Goal: Task Accomplishment & Management: Complete application form

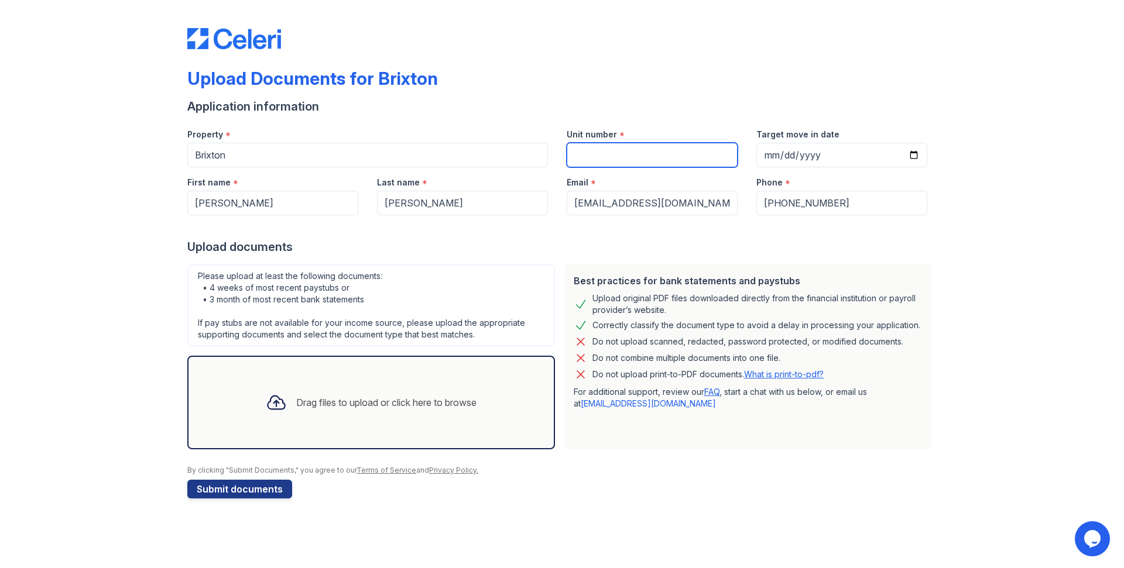
click at [592, 153] on input "Unit number" at bounding box center [652, 155] width 171 height 25
type input "2204?"
click at [519, 244] on div "Upload documents" at bounding box center [561, 247] width 749 height 16
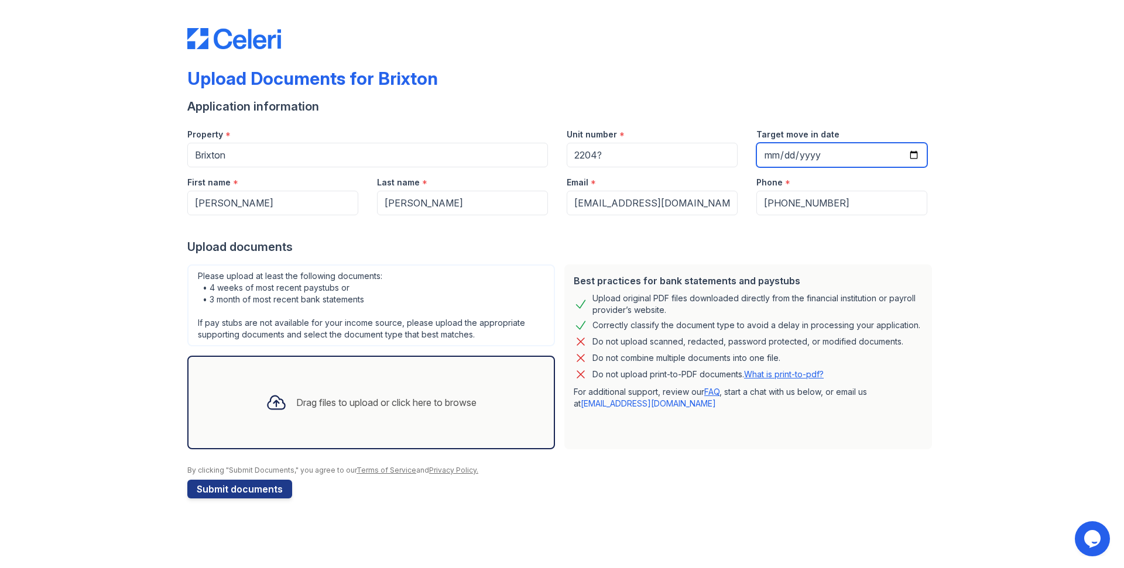
click at [775, 154] on input "Target move in date" at bounding box center [841, 155] width 171 height 25
click at [770, 157] on input "Target move in date" at bounding box center [841, 155] width 171 height 25
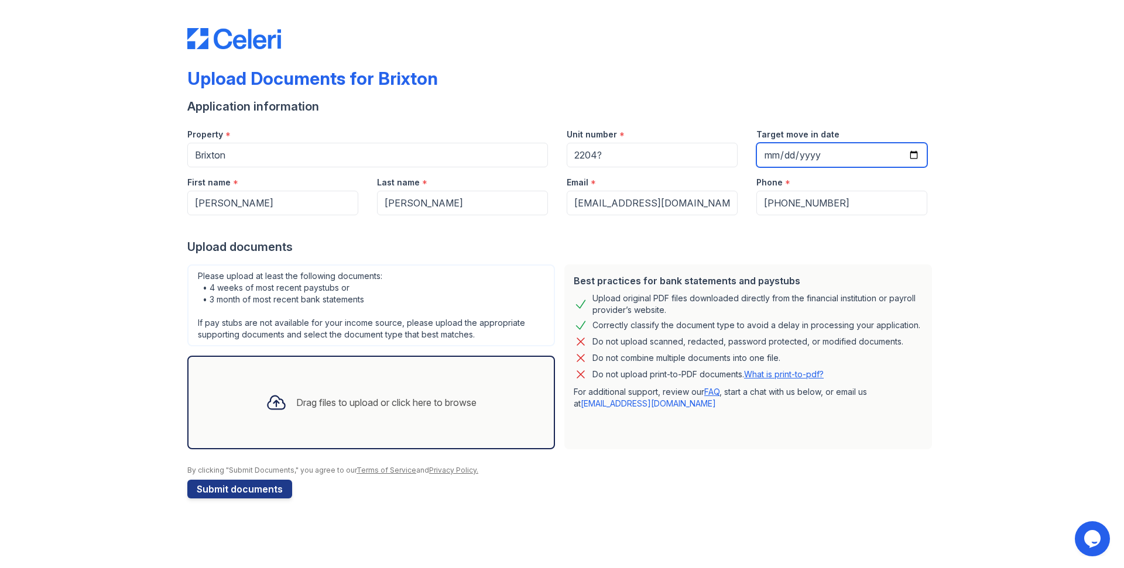
type input "[DATE]"
click at [720, 243] on div "Upload documents" at bounding box center [561, 247] width 749 height 16
click at [270, 406] on icon at bounding box center [276, 402] width 21 height 21
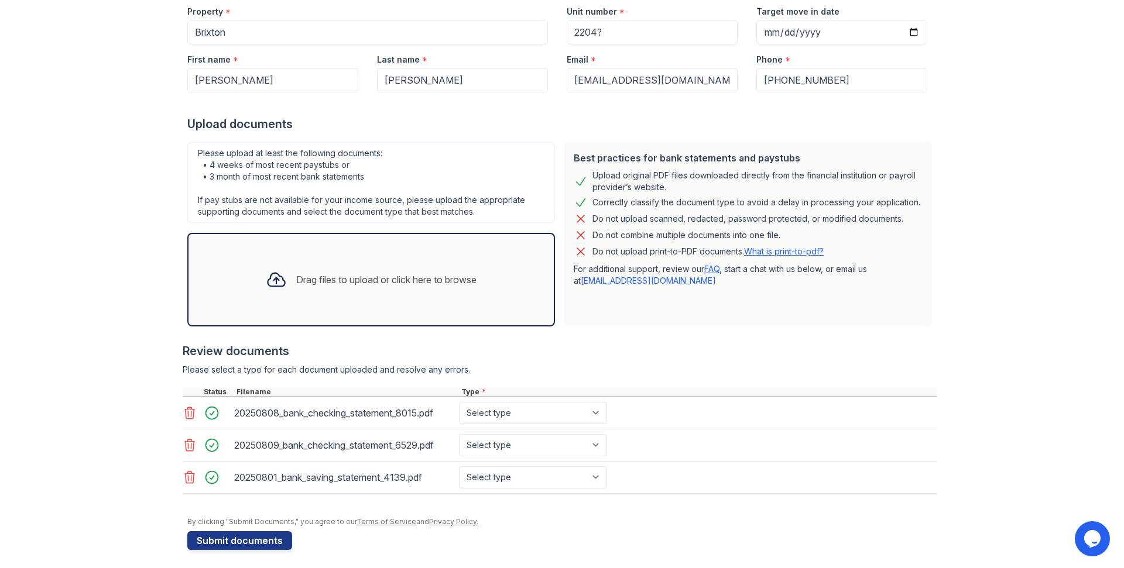
scroll to position [128, 0]
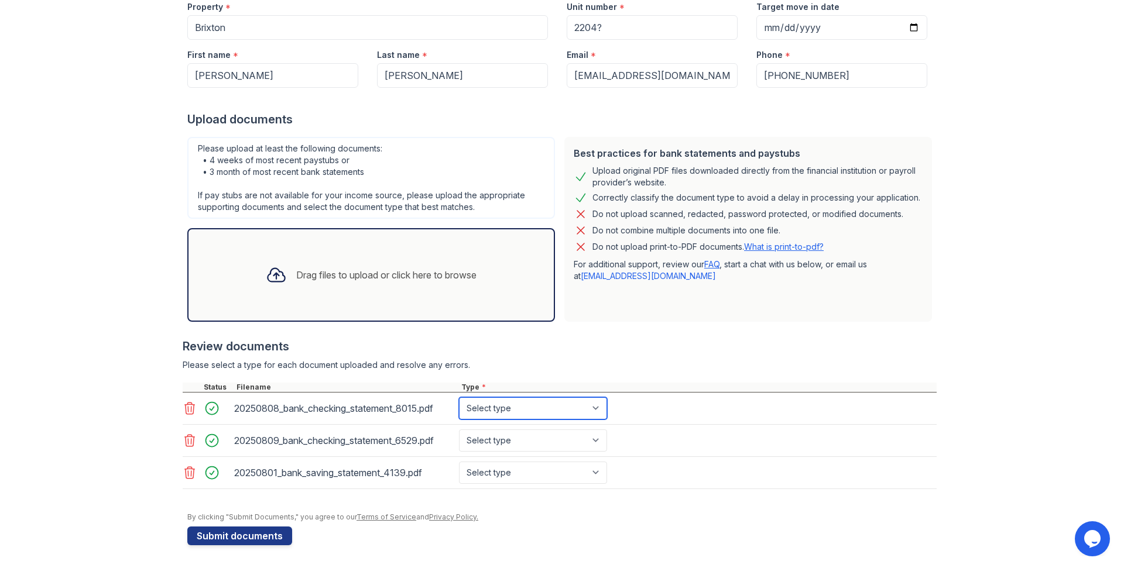
select select "bank_statement"
click option "Bank Statement" at bounding box center [0, 0] width 0 height 0
select select "bank_statement"
click option "Bank Statement" at bounding box center [0, 0] width 0 height 0
click at [459, 462] on select "Select type Paystub Bank Statement Offer Letter Tax Documents Benefit Award Let…" at bounding box center [533, 473] width 148 height 22
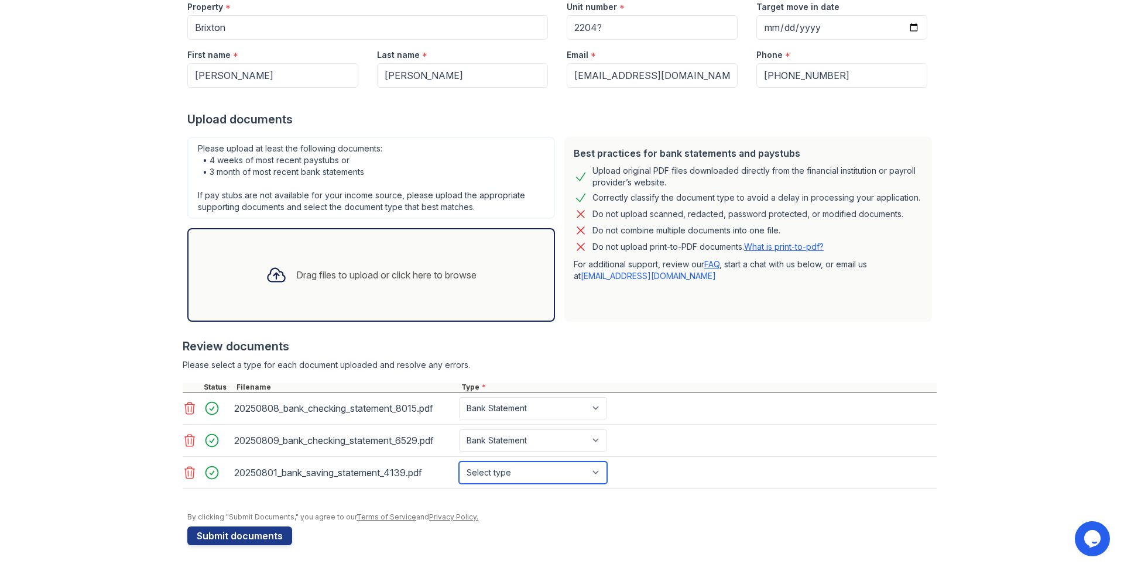
select select "bank_statement"
click option "Bank Statement" at bounding box center [0, 0] width 0 height 0
click at [994, 426] on div "Upload Documents for Brixton Application information Property * [GEOGRAPHIC_DAT…" at bounding box center [562, 220] width 1086 height 696
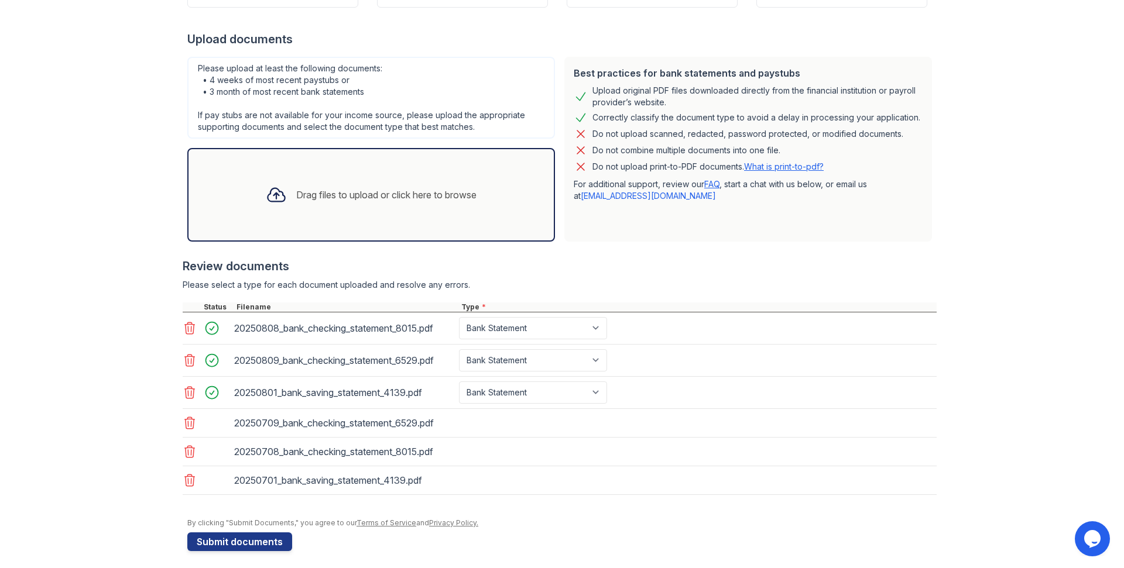
scroll to position [214, 0]
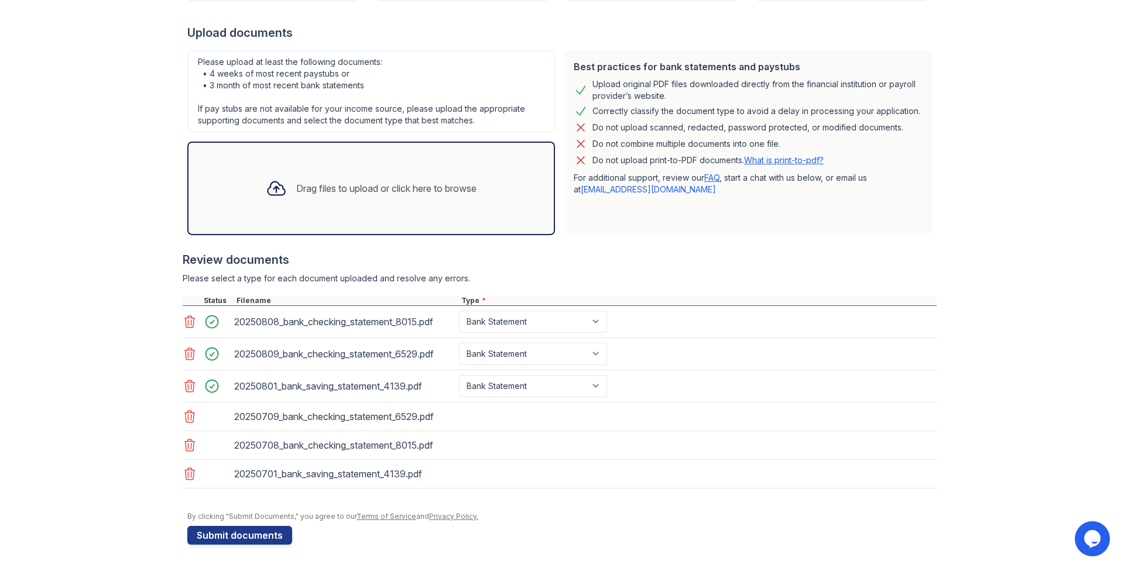
click at [609, 434] on div "20250708_bank_checking_statement_8015.pdf" at bounding box center [560, 445] width 754 height 29
click at [582, 422] on div "20250709_bank_checking_statement_6529.pdf" at bounding box center [560, 417] width 754 height 29
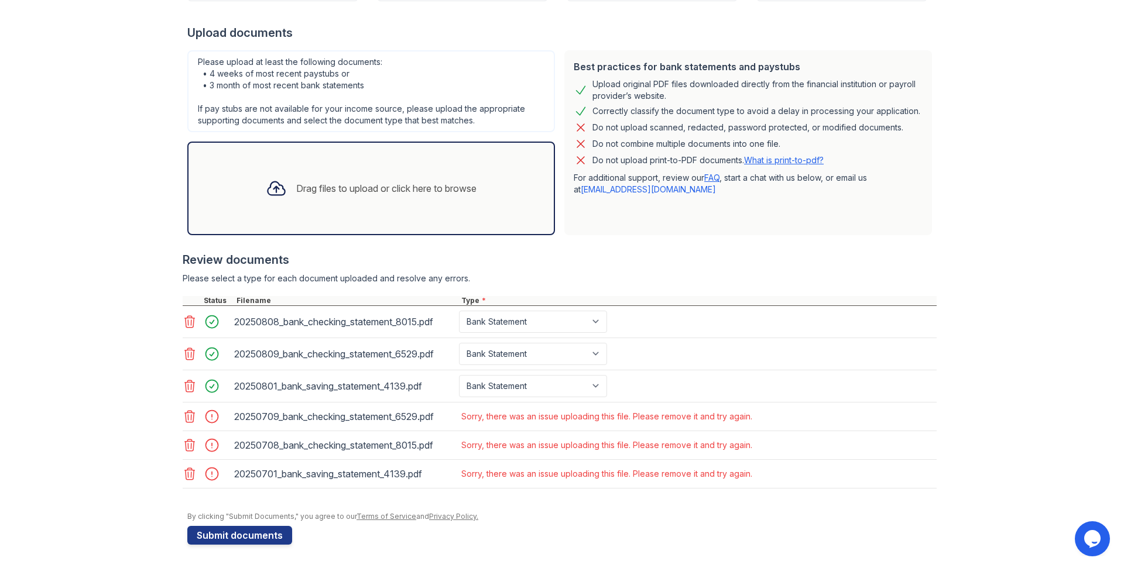
click at [194, 417] on icon at bounding box center [190, 417] width 10 height 12
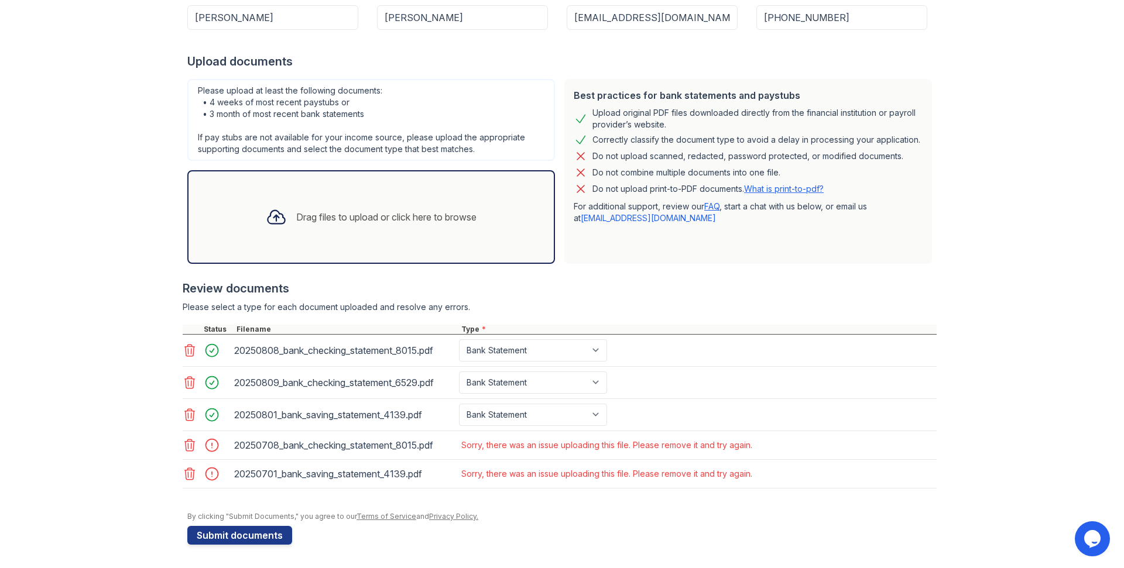
scroll to position [186, 0]
click at [192, 447] on icon at bounding box center [190, 445] width 14 height 14
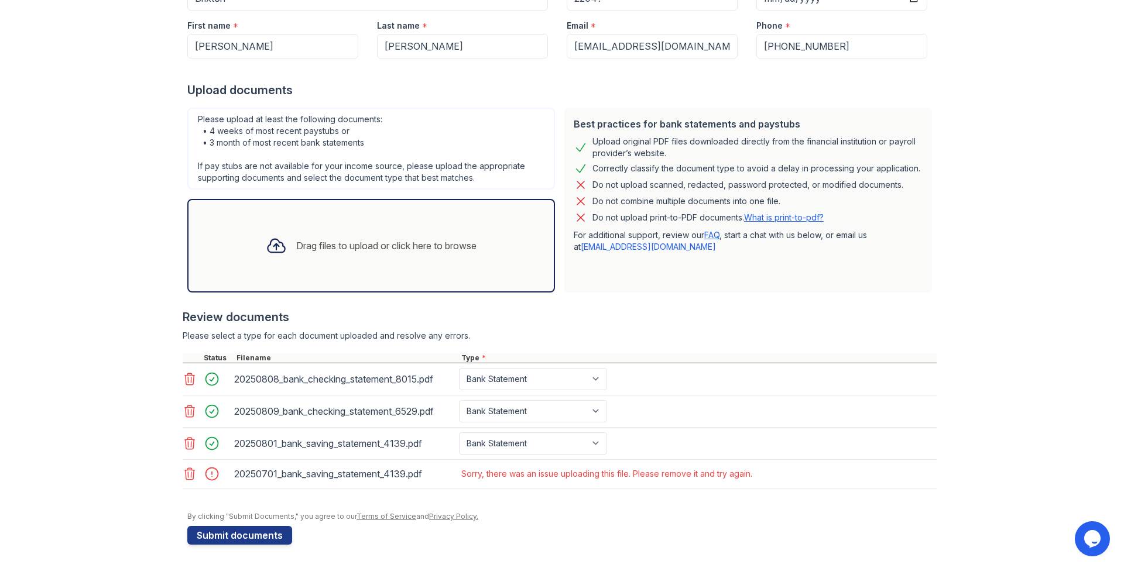
scroll to position [157, 0]
click at [196, 475] on icon at bounding box center [190, 474] width 14 height 14
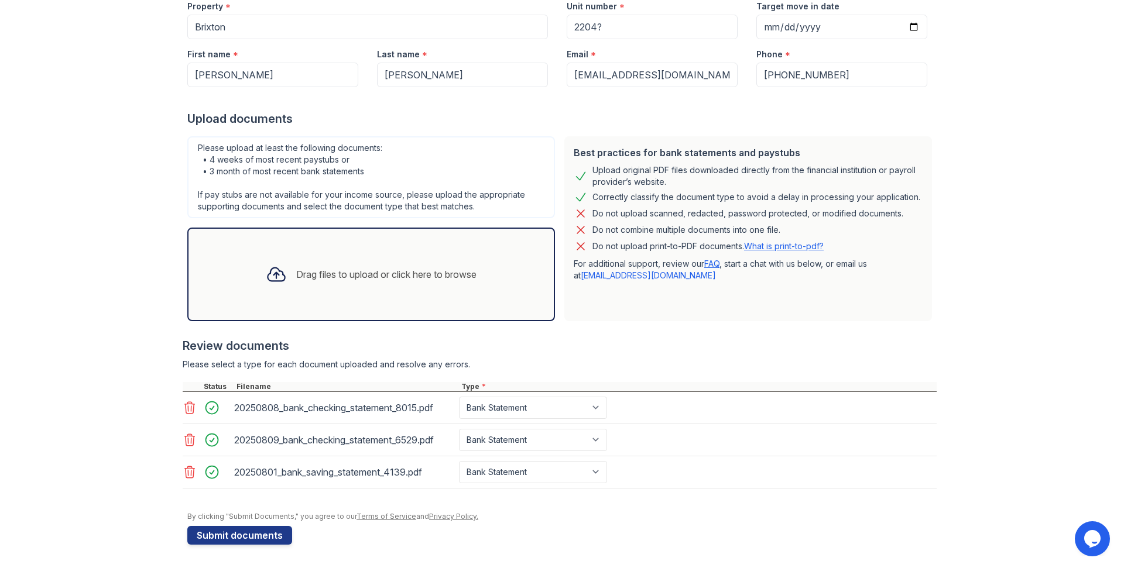
scroll to position [128, 0]
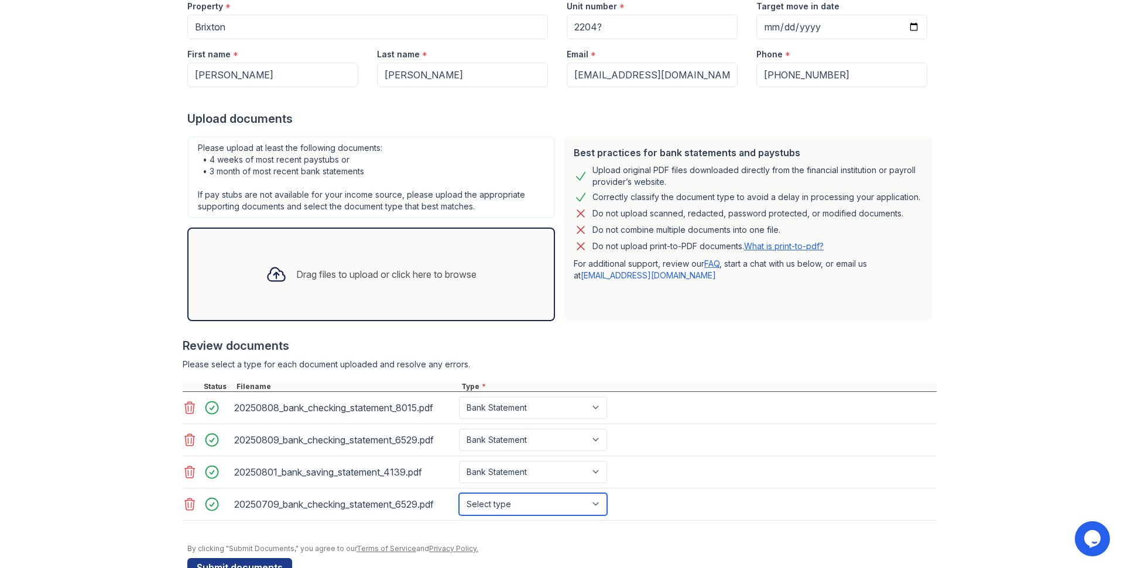
click at [459, 493] on select "Select type Paystub Bank Statement Offer Letter Tax Documents Benefit Award Let…" at bounding box center [533, 504] width 148 height 22
select select "bank_statement"
click option "Bank Statement" at bounding box center [0, 0] width 0 height 0
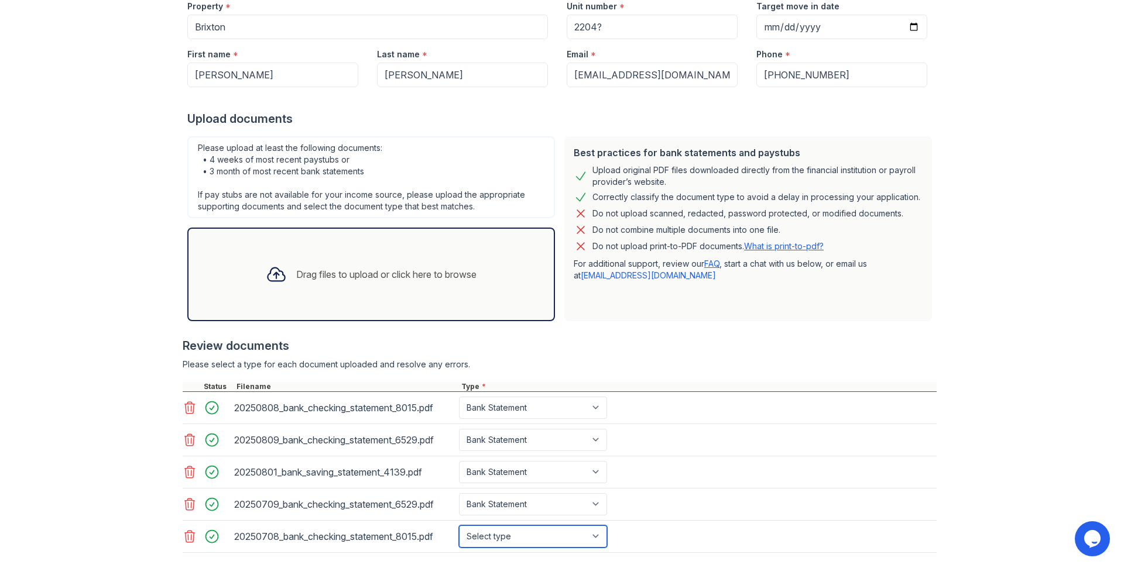
click at [459, 526] on select "Select type Paystub Bank Statement Offer Letter Tax Documents Benefit Award Let…" at bounding box center [533, 537] width 148 height 22
select select "bank_statement"
click option "Bank Statement" at bounding box center [0, 0] width 0 height 0
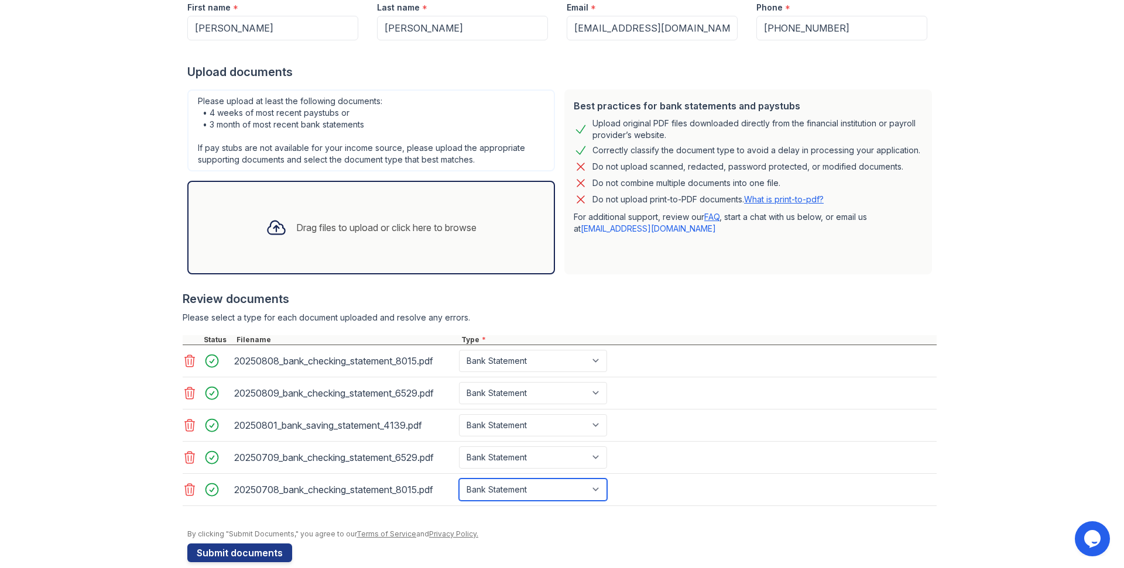
scroll to position [193, 0]
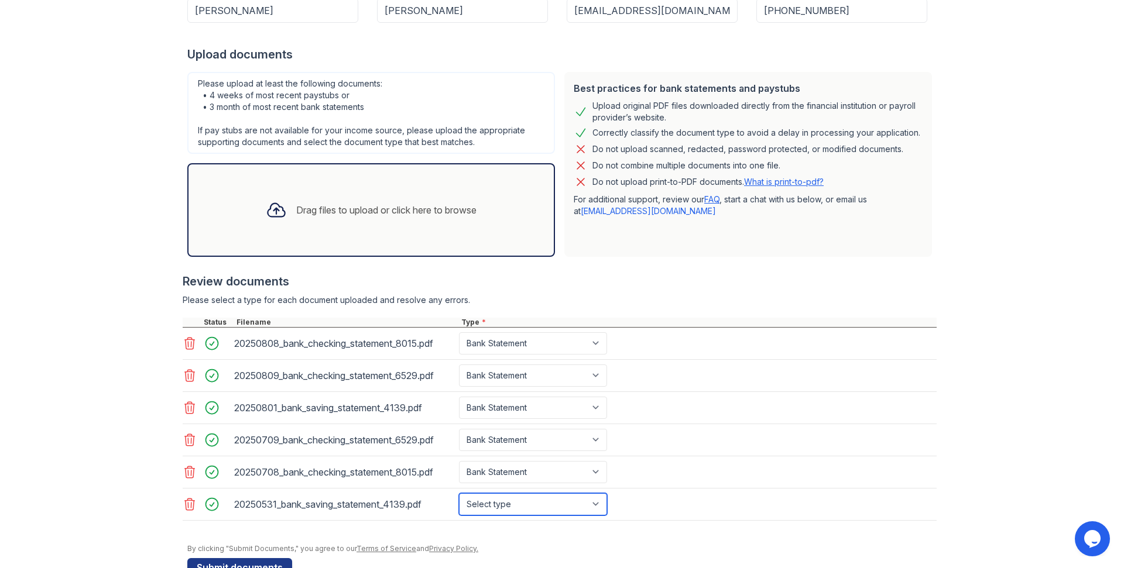
click at [459, 493] on select "Select type Paystub Bank Statement Offer Letter Tax Documents Benefit Award Let…" at bounding box center [533, 504] width 148 height 22
select select "bank_statement"
click option "Bank Statement" at bounding box center [0, 0] width 0 height 0
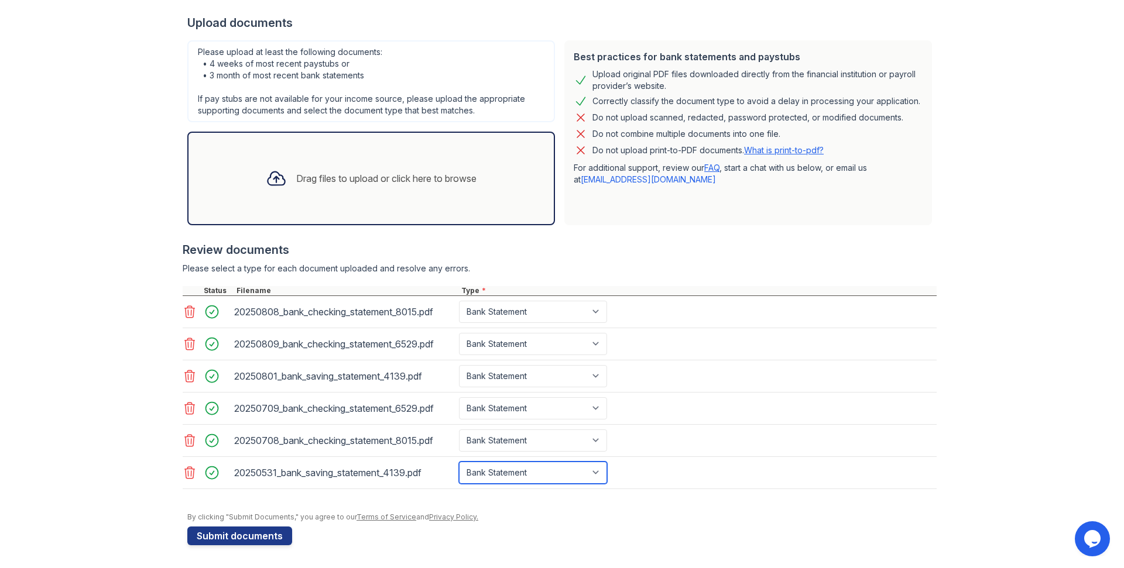
scroll to position [225, 0]
click at [187, 473] on icon at bounding box center [190, 472] width 14 height 14
click at [459, 461] on select "Select type Paystub Bank Statement Offer Letter Tax Documents Benefit Award Let…" at bounding box center [533, 472] width 148 height 22
select select "bank_statement"
click option "Bank Statement" at bounding box center [0, 0] width 0 height 0
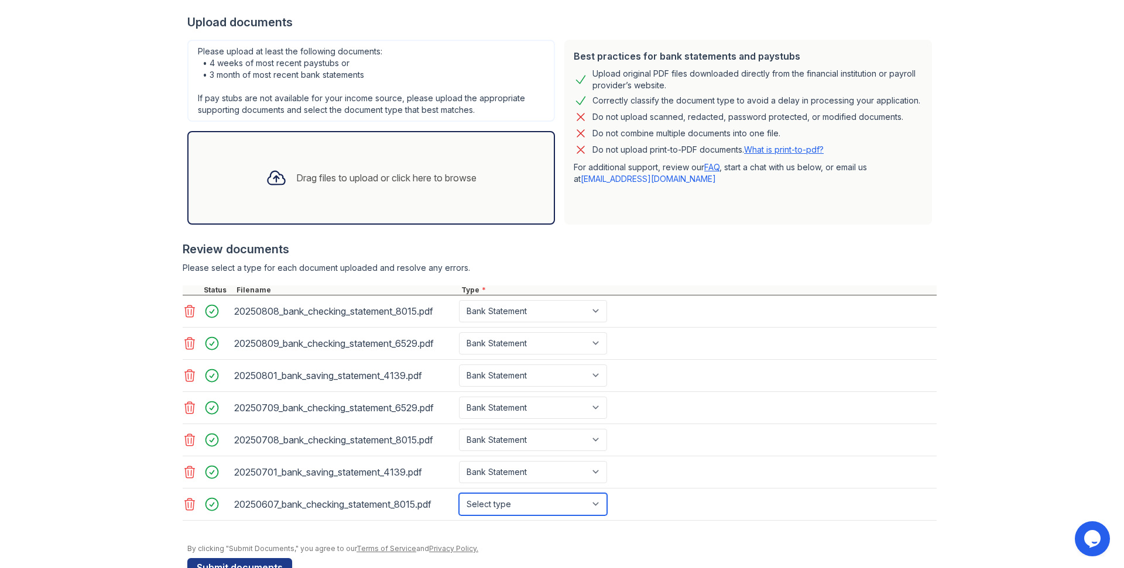
click at [459, 493] on select "Select type Paystub Bank Statement Offer Letter Tax Documents Benefit Award Let…" at bounding box center [533, 504] width 148 height 22
select select "bank_statement"
click option "Bank Statement" at bounding box center [0, 0] width 0 height 0
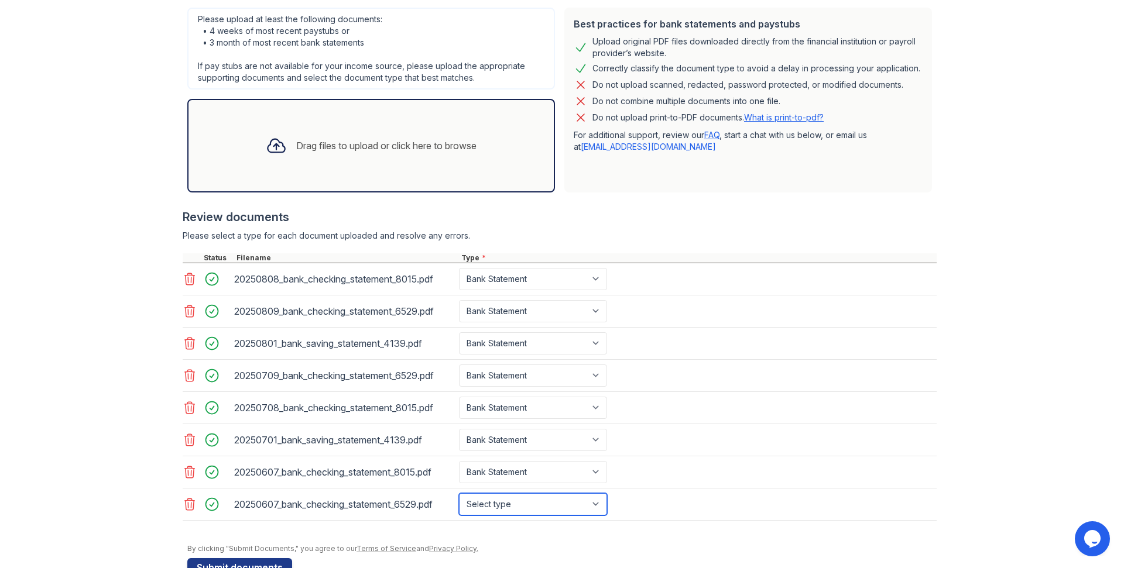
click at [459, 493] on select "Select type Paystub Bank Statement Offer Letter Tax Documents Benefit Award Let…" at bounding box center [533, 504] width 148 height 22
select select "bank_statement"
click option "Bank Statement" at bounding box center [0, 0] width 0 height 0
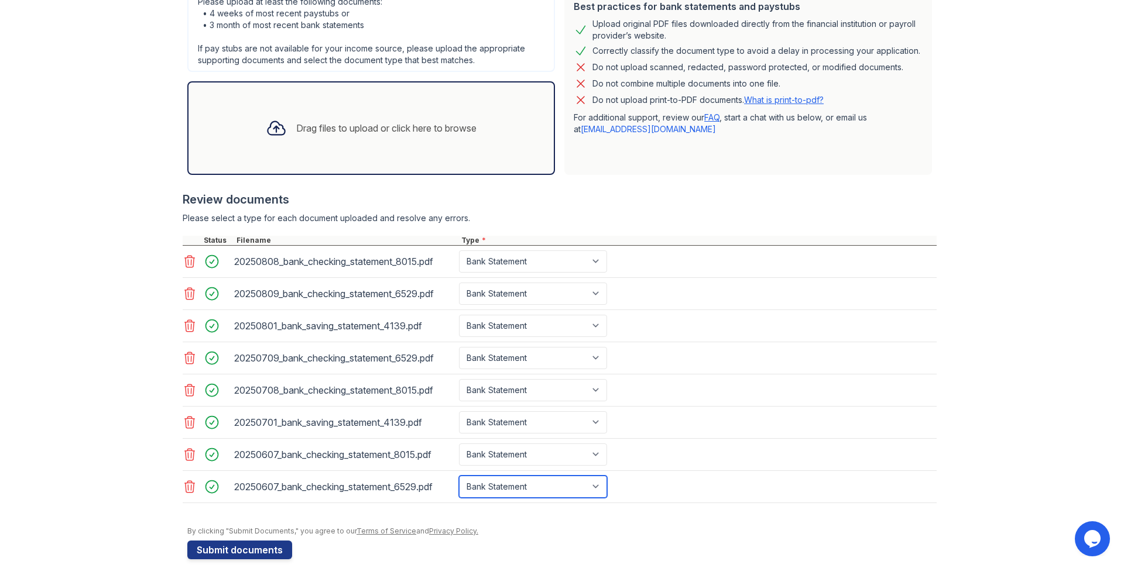
scroll to position [289, 0]
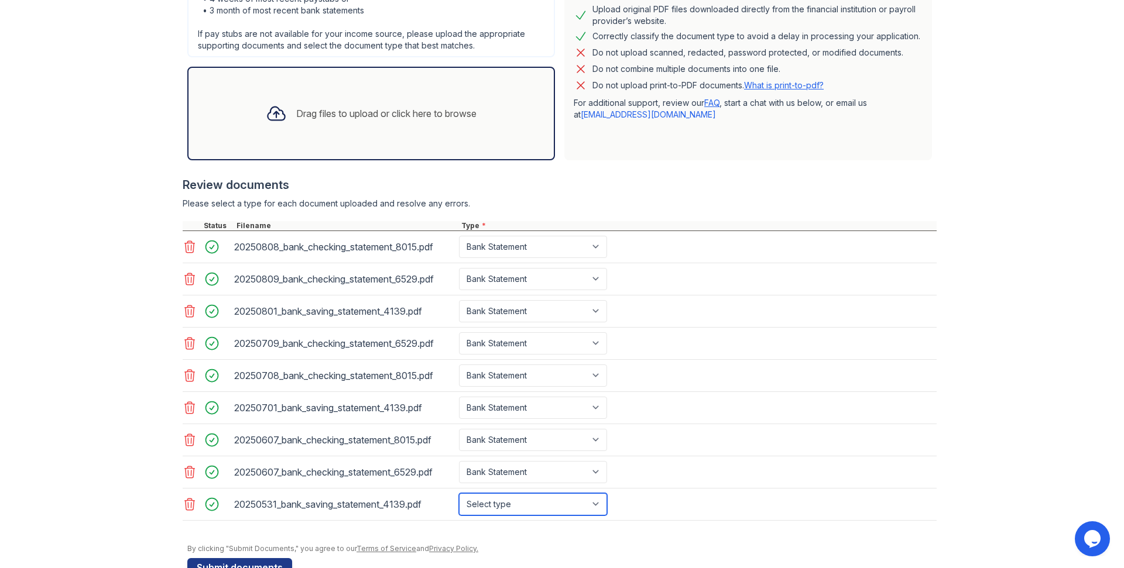
click at [459, 493] on select "Select type Paystub Bank Statement Offer Letter Tax Documents Benefit Award Let…" at bounding box center [533, 504] width 148 height 22
select select "bank_statement"
click option "Bank Statement" at bounding box center [0, 0] width 0 height 0
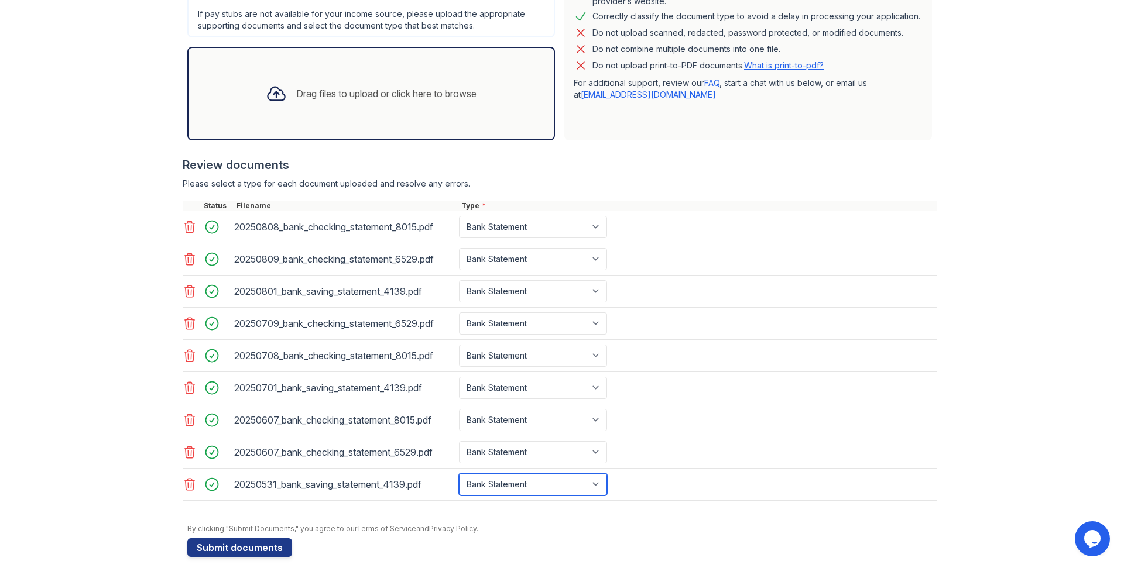
scroll to position [321, 0]
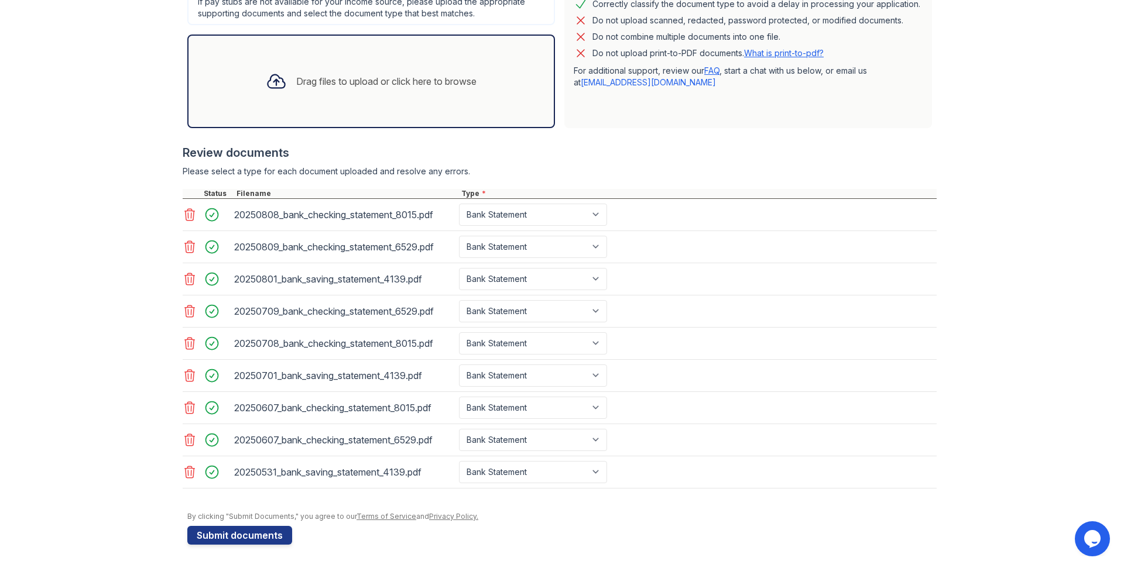
click at [1006, 399] on div "Upload Documents for Brixton Application information Property * [GEOGRAPHIC_DAT…" at bounding box center [562, 124] width 1086 height 890
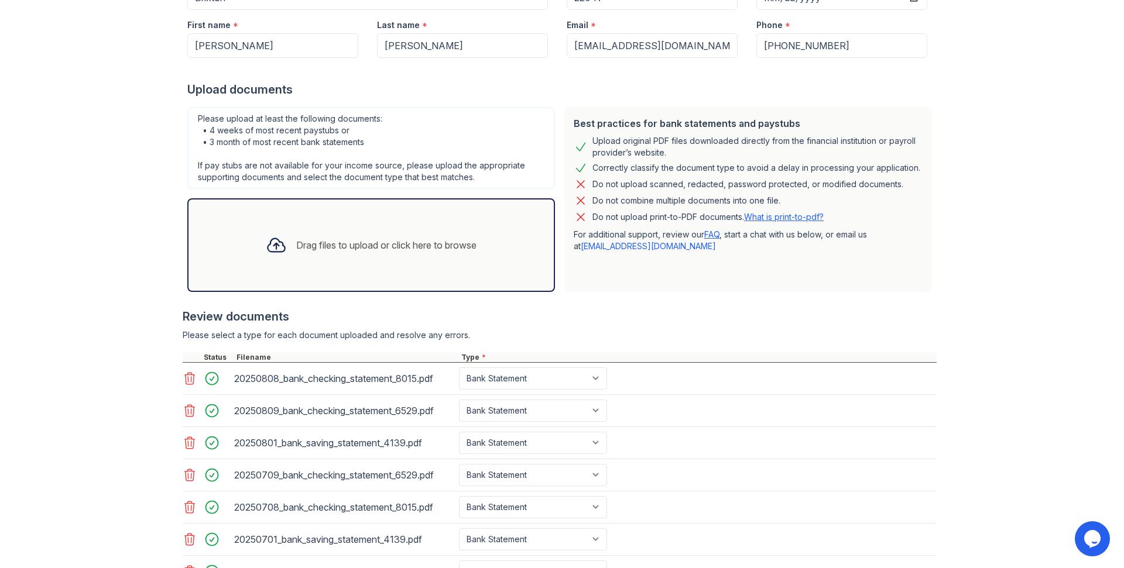
scroll to position [353, 0]
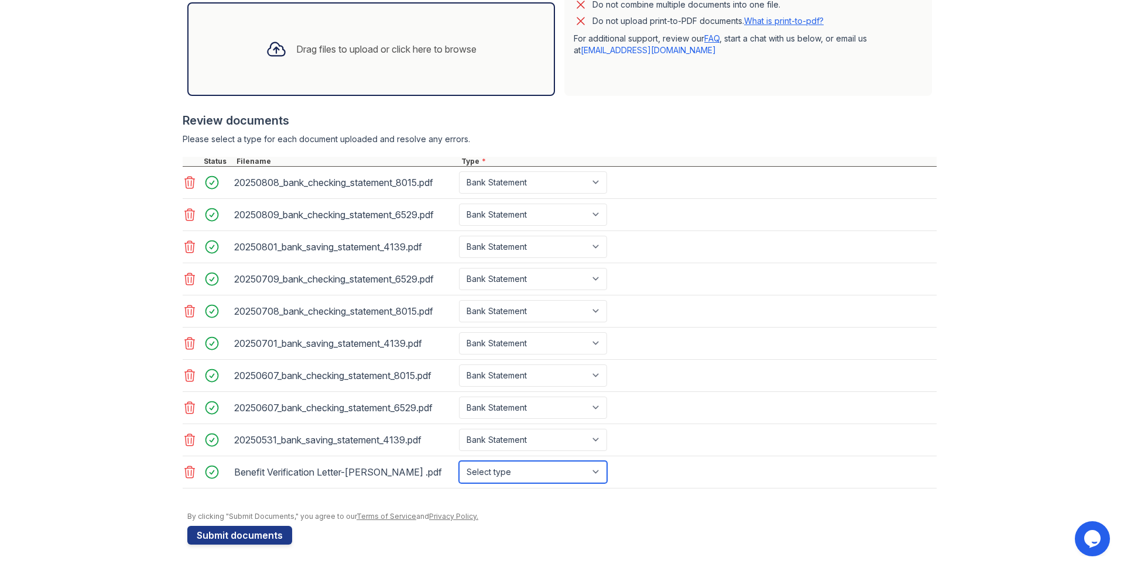
click at [459, 461] on select "Select type Paystub Bank Statement Offer Letter Tax Documents Benefit Award Let…" at bounding box center [533, 472] width 148 height 22
select select "benefit_award_letter"
click option "Benefit Award Letter" at bounding box center [0, 0] width 0 height 0
click at [190, 473] on icon at bounding box center [190, 472] width 14 height 14
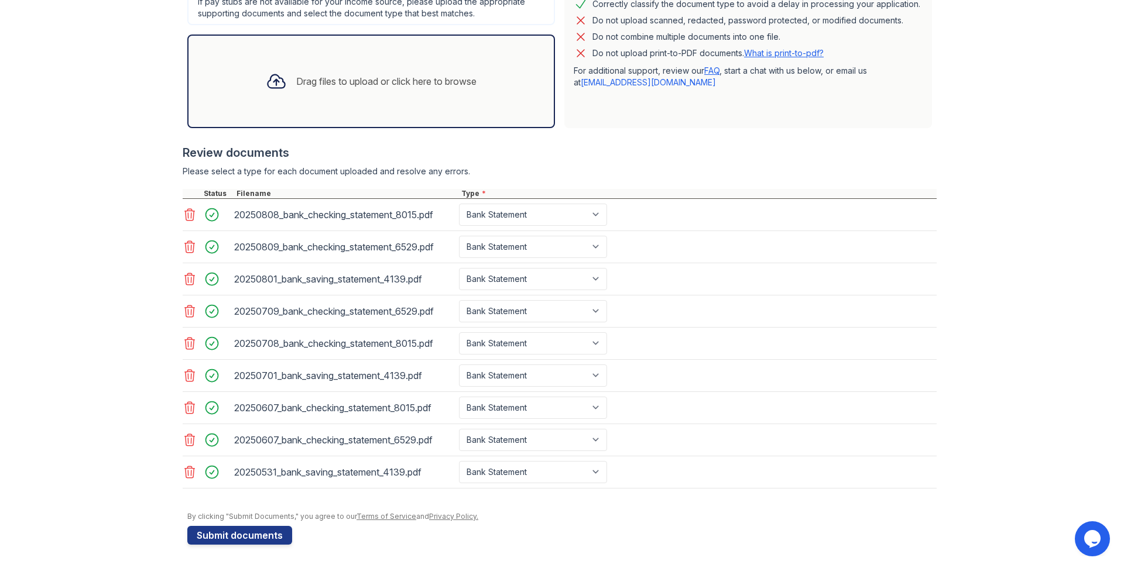
scroll to position [321, 0]
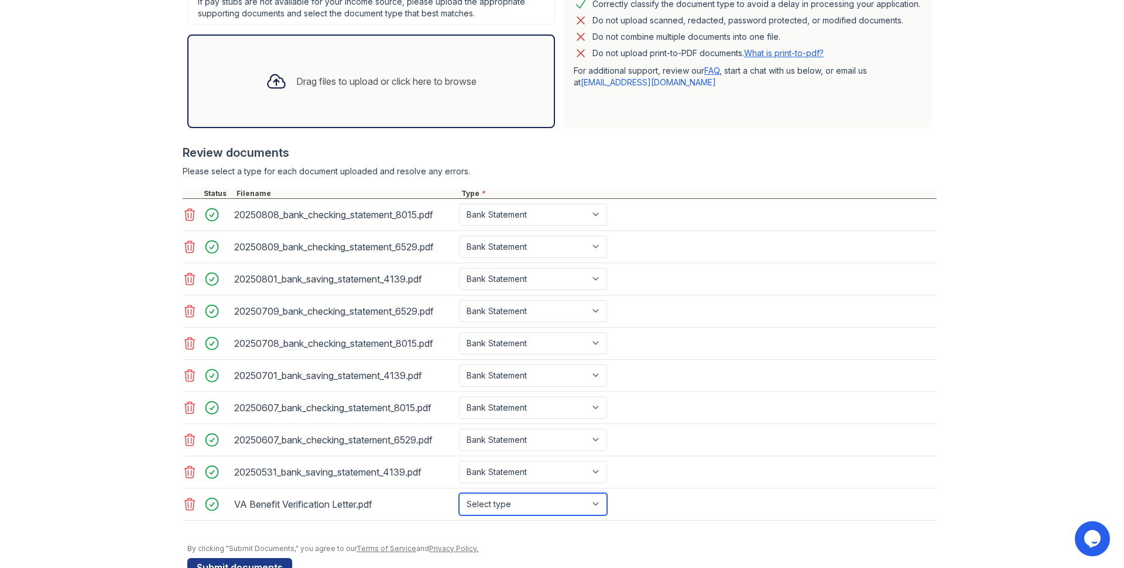
click at [459, 493] on select "Select type Paystub Bank Statement Offer Letter Tax Documents Benefit Award Let…" at bounding box center [533, 504] width 148 height 22
select select "benefit_award_letter"
click option "Benefit Award Letter" at bounding box center [0, 0] width 0 height 0
click at [959, 517] on div "Upload Documents for Brixton Application information Property * [GEOGRAPHIC_DAT…" at bounding box center [562, 140] width 1086 height 922
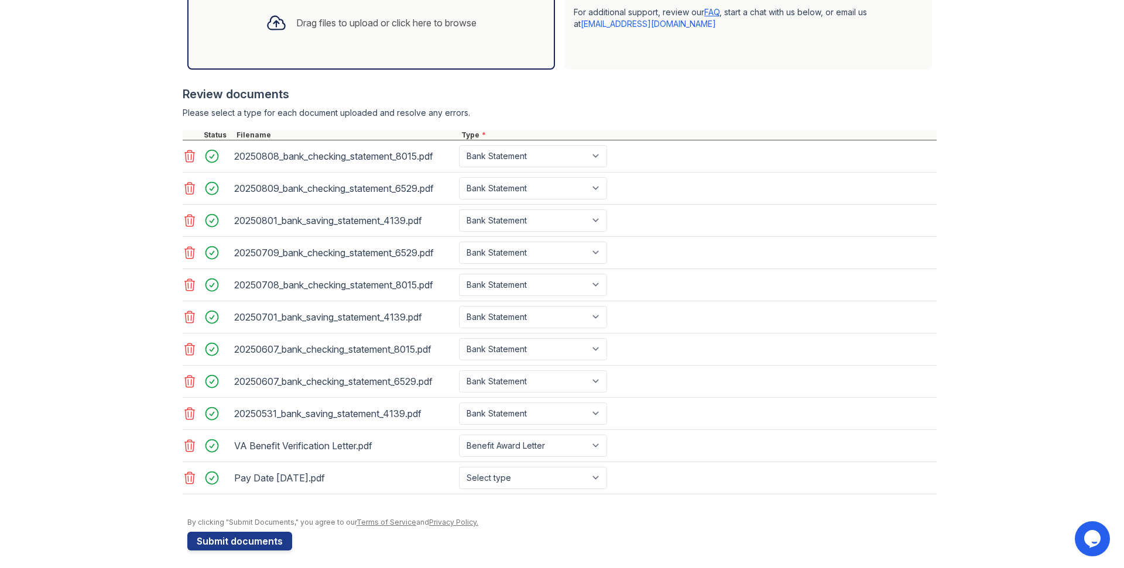
scroll to position [386, 0]
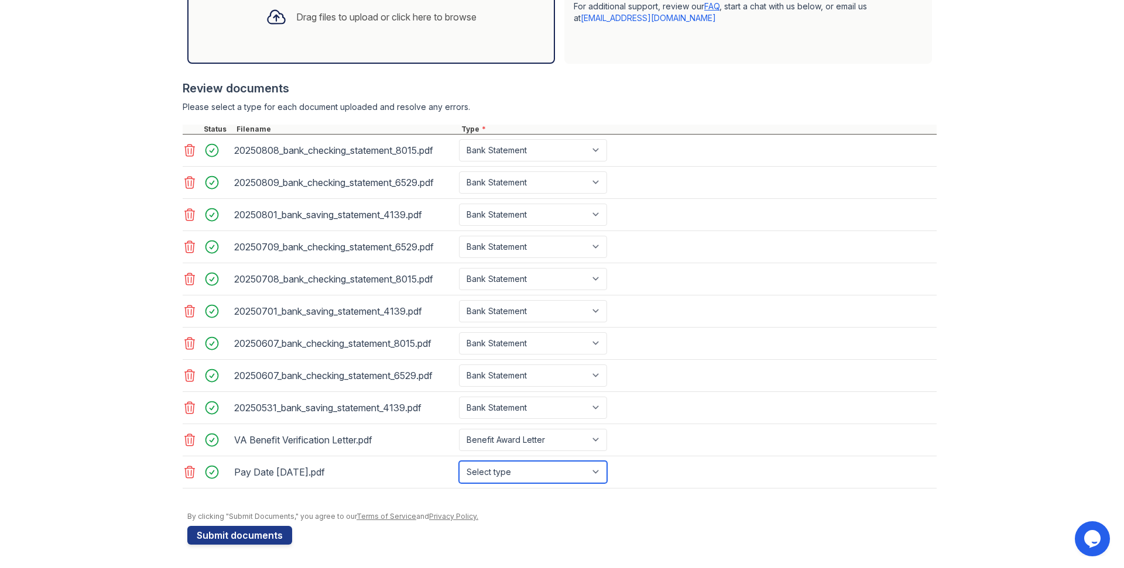
click at [459, 461] on select "Select type Paystub Bank Statement Offer Letter Tax Documents Benefit Award Let…" at bounding box center [533, 472] width 148 height 22
select select "paystub"
click option "Paystub" at bounding box center [0, 0] width 0 height 0
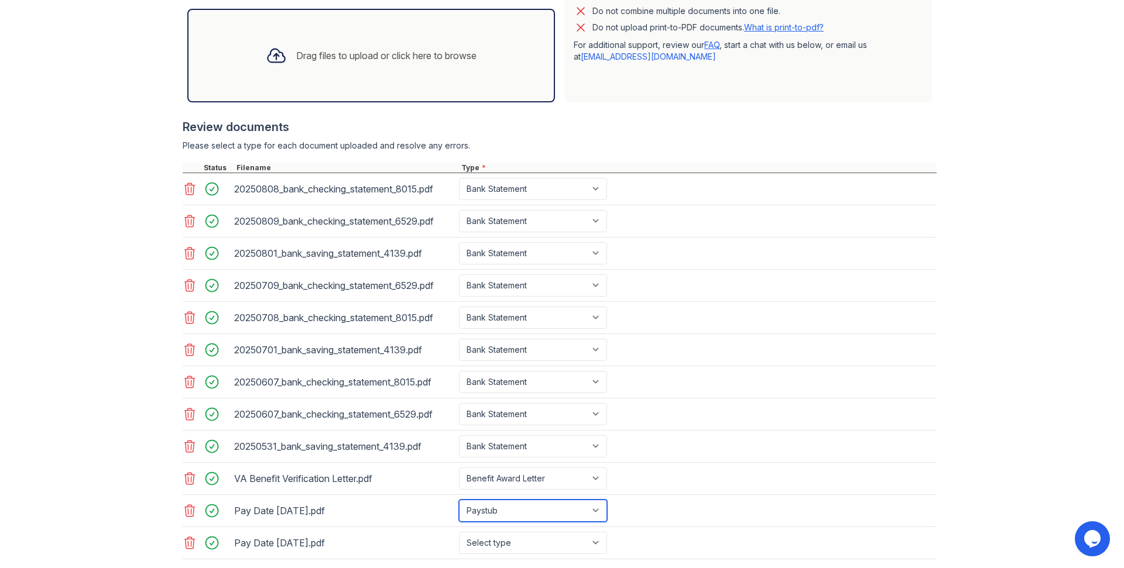
scroll to position [418, 0]
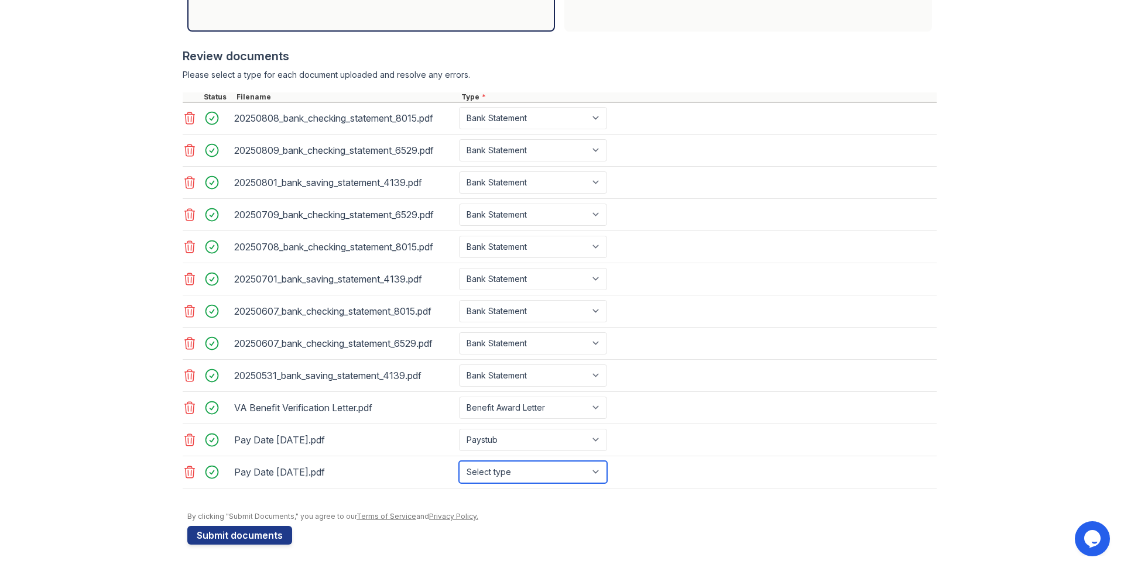
click at [459, 461] on select "Select type Paystub Bank Statement Offer Letter Tax Documents Benefit Award Let…" at bounding box center [533, 472] width 148 height 22
select select "paystub"
click option "Paystub" at bounding box center [0, 0] width 0 height 0
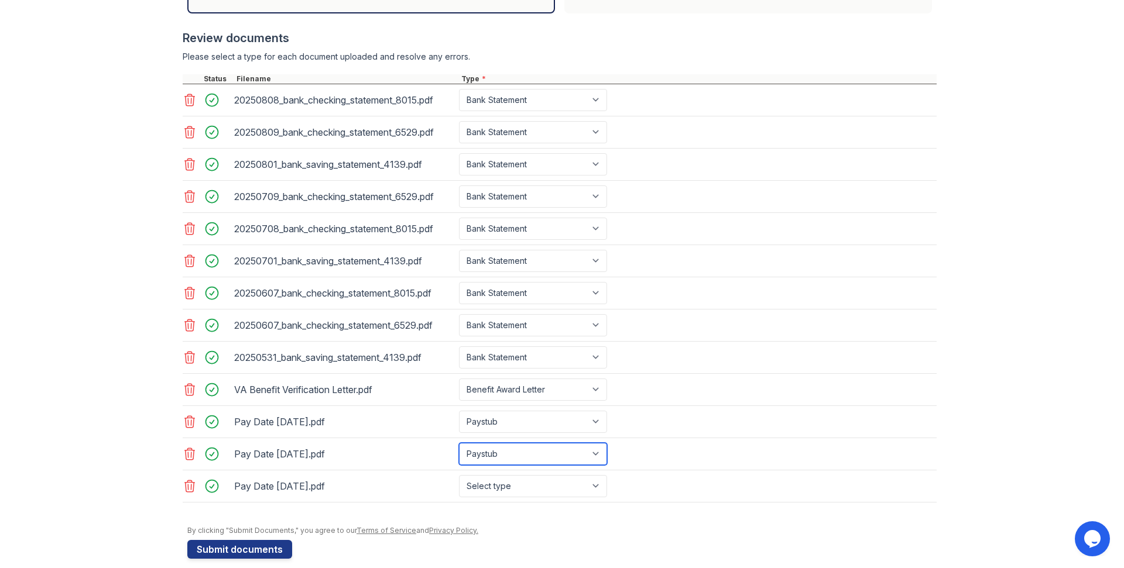
scroll to position [450, 0]
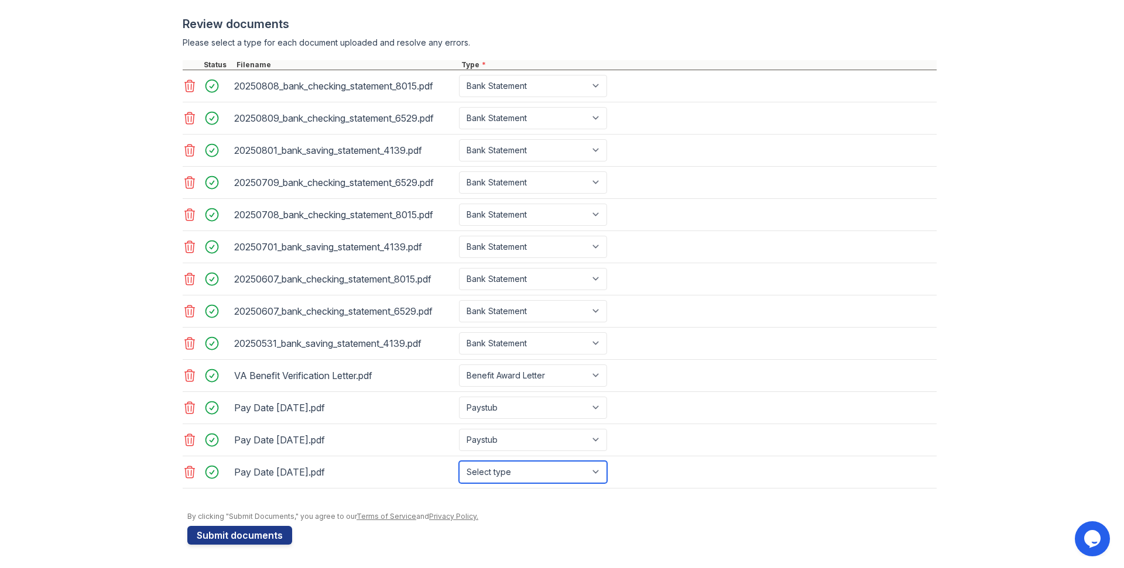
click at [459, 461] on select "Select type Paystub Bank Statement Offer Letter Tax Documents Benefit Award Let…" at bounding box center [533, 472] width 148 height 22
select select "paystub"
click option "Paystub" at bounding box center [0, 0] width 0 height 0
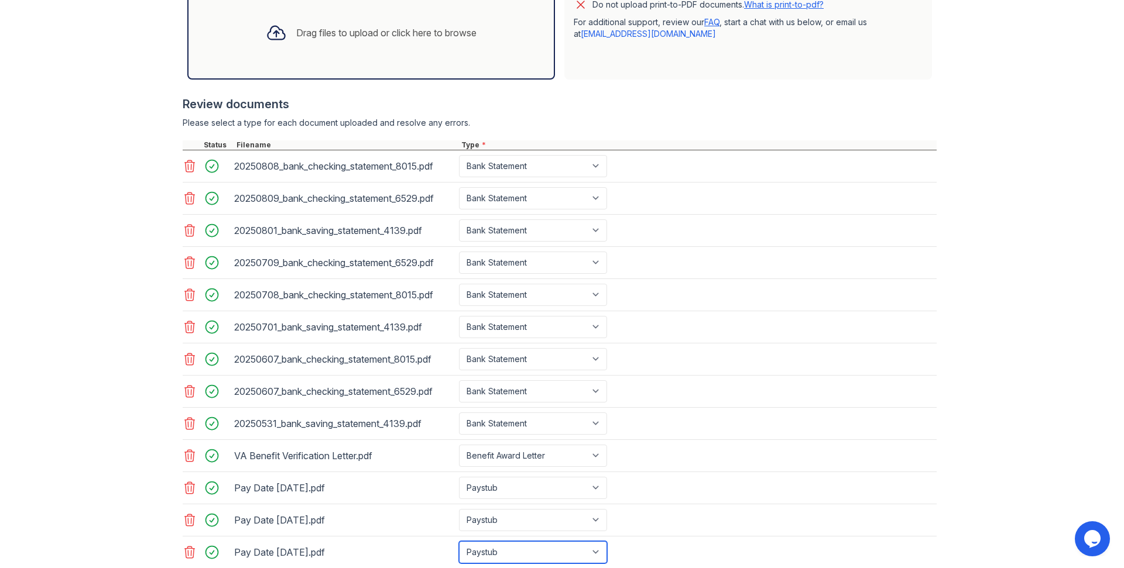
scroll to position [482, 0]
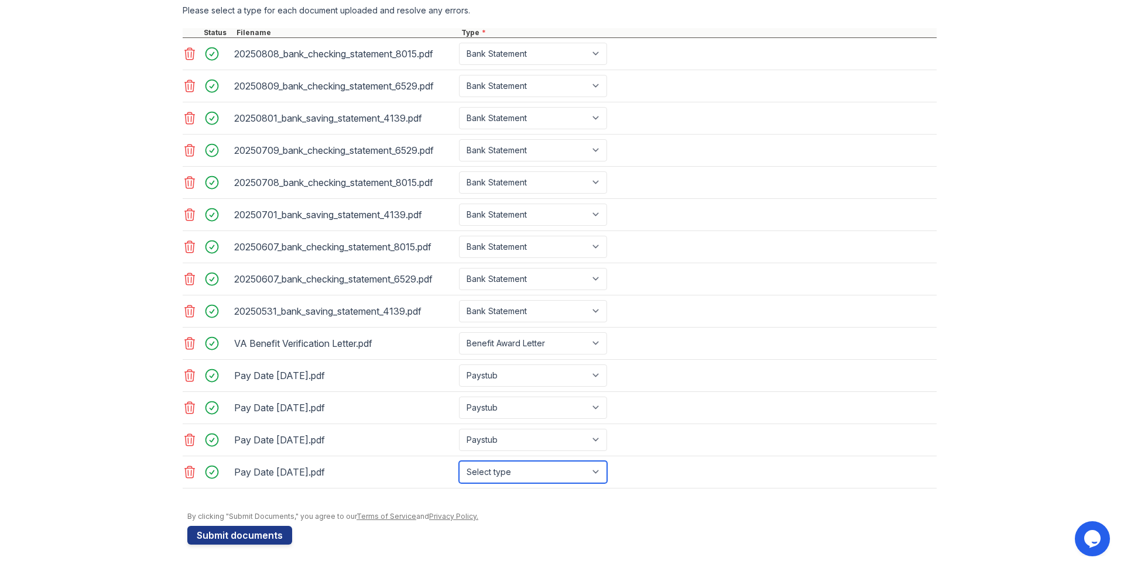
click at [459, 461] on select "Select type Paystub Bank Statement Offer Letter Tax Documents Benefit Award Let…" at bounding box center [533, 472] width 148 height 22
select select "paystub"
click option "Paystub" at bounding box center [0, 0] width 0 height 0
click at [971, 489] on div "Upload Documents for Brixton Application information Property * [GEOGRAPHIC_DAT…" at bounding box center [562, 43] width 1086 height 1051
click at [121, 285] on div "Upload Documents for Brixton Application information Property * [GEOGRAPHIC_DAT…" at bounding box center [562, 43] width 1086 height 1051
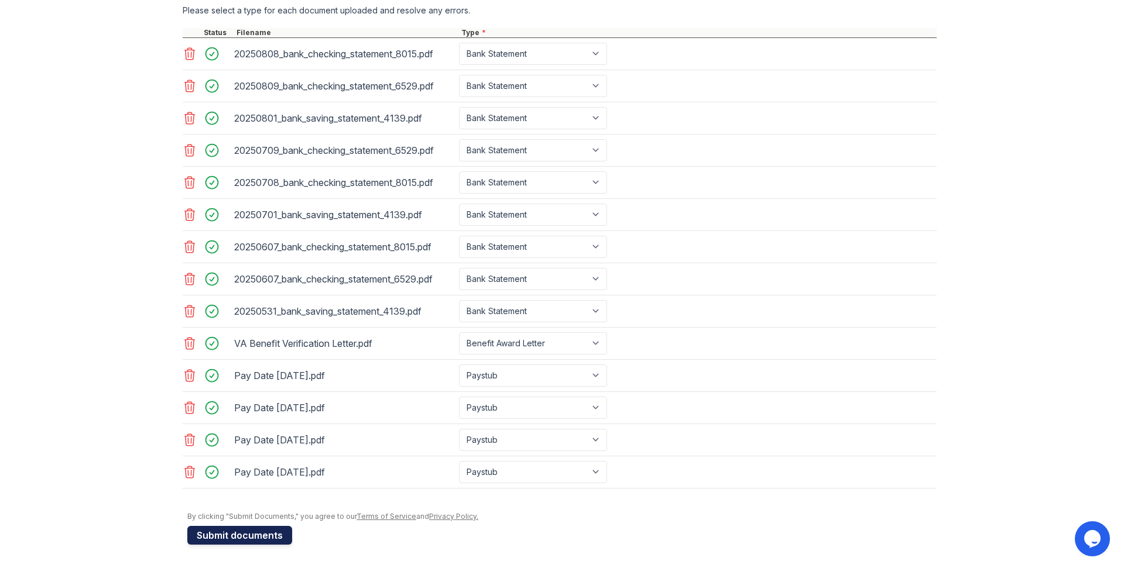
click at [256, 537] on button "Submit documents" at bounding box center [239, 535] width 105 height 19
